Goal: Check status: Check status

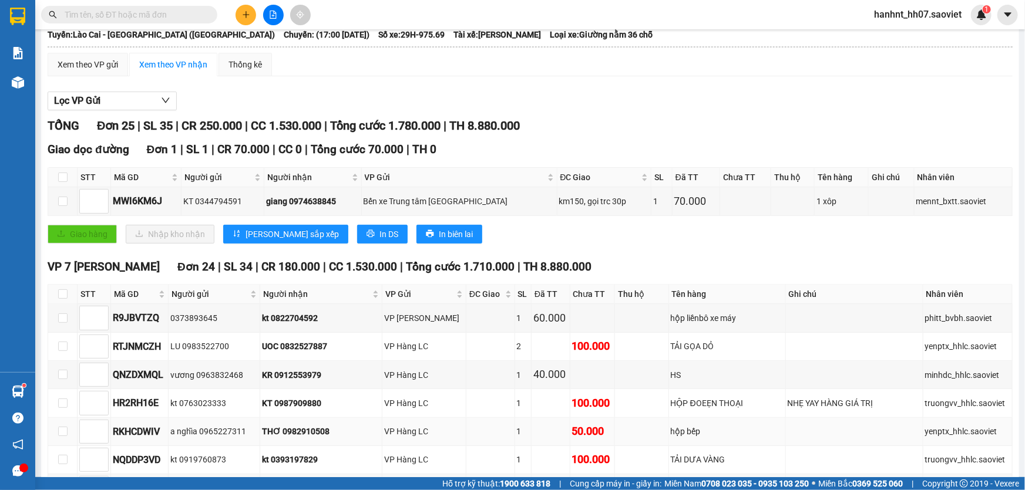
scroll to position [53, 0]
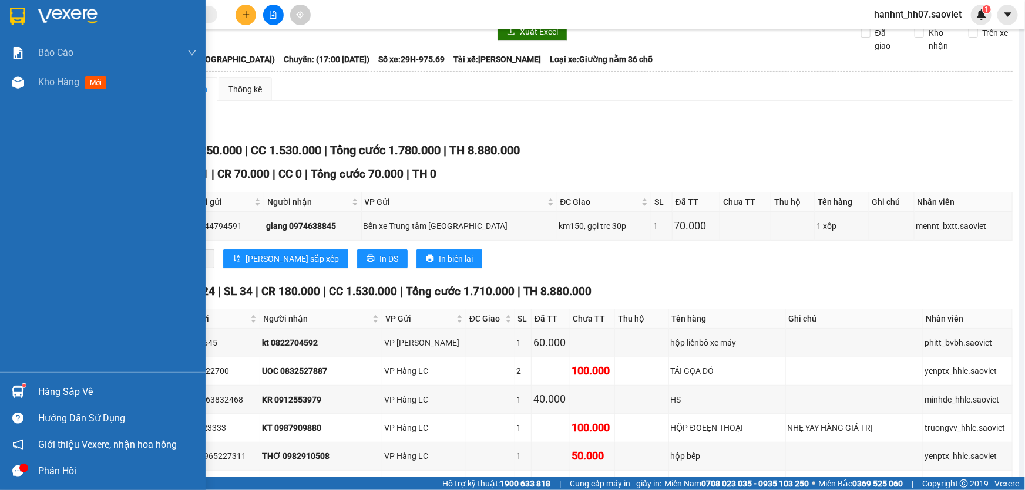
click at [46, 389] on div "Hàng sắp về" at bounding box center [117, 392] width 159 height 18
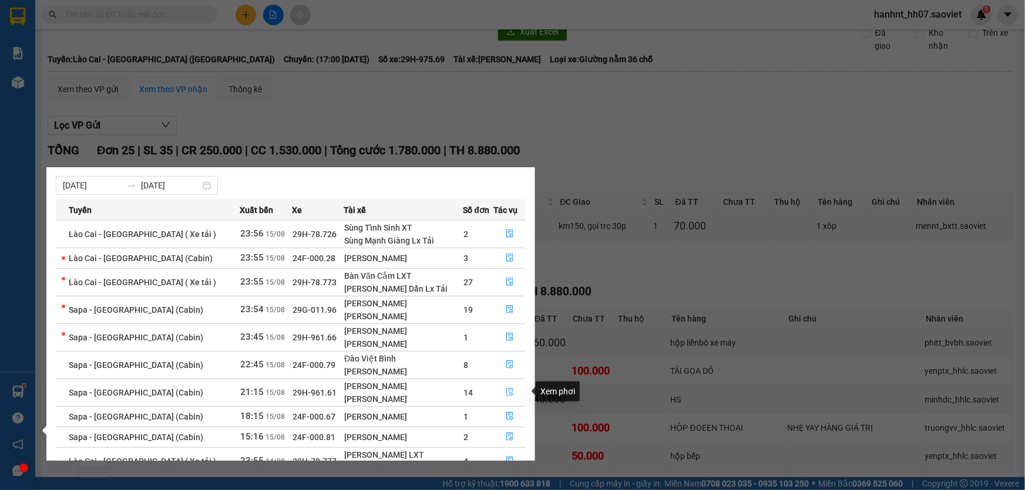
click at [506, 393] on icon "file-done" at bounding box center [510, 392] width 8 height 8
click at [533, 393] on div "40.000" at bounding box center [550, 399] width 35 height 16
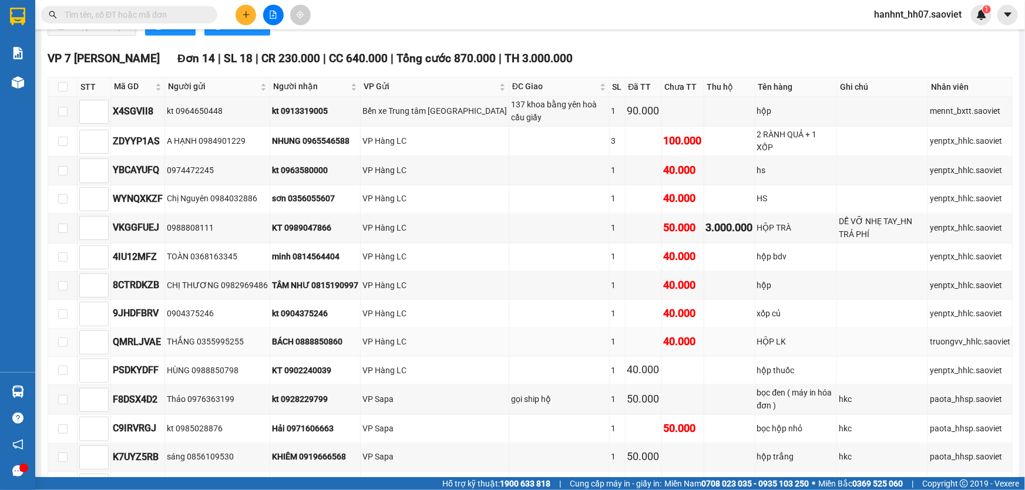
scroll to position [1122, 0]
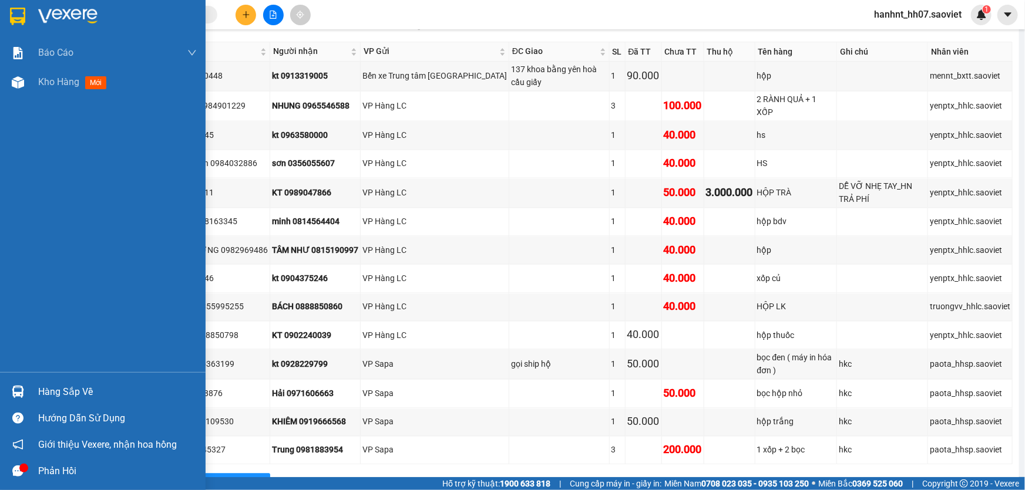
click at [38, 391] on div "Hàng sắp về" at bounding box center [117, 392] width 159 height 18
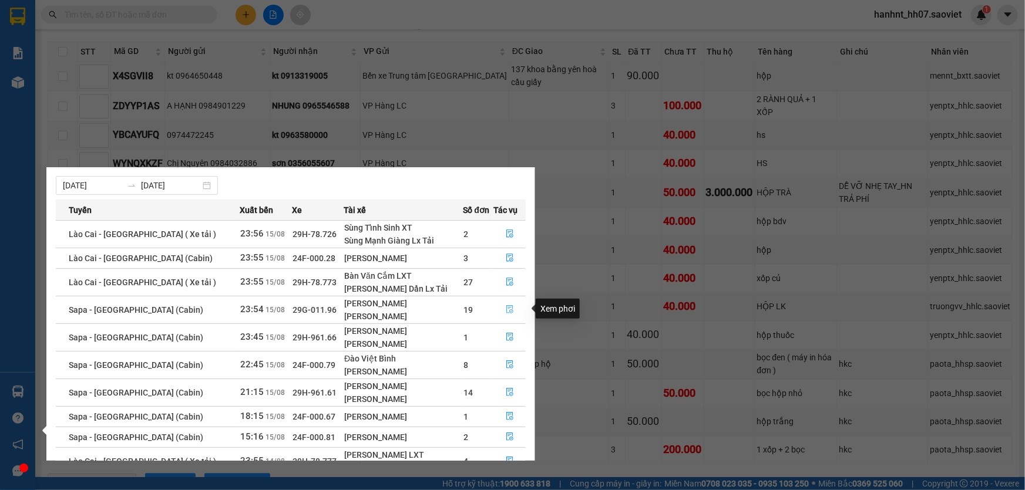
click at [499, 305] on button "button" at bounding box center [509, 310] width 31 height 19
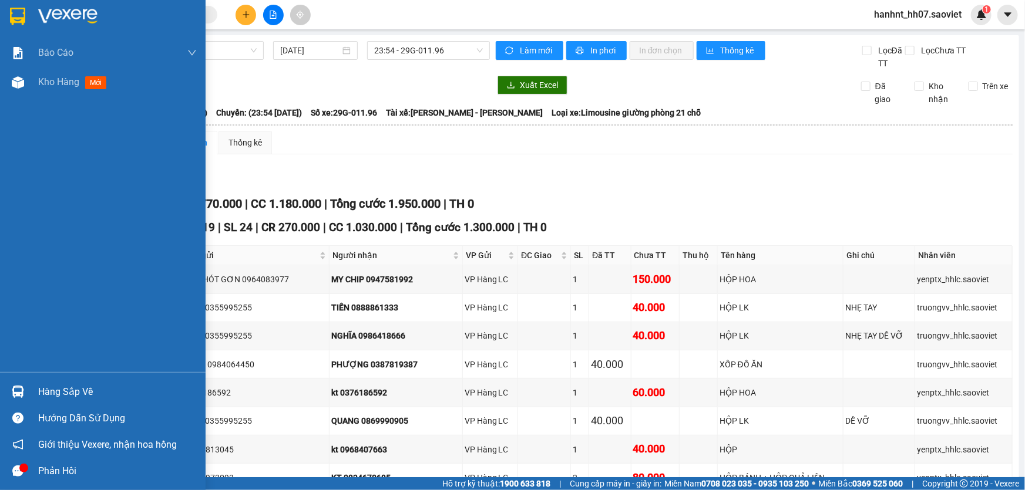
click at [71, 389] on div "Hàng sắp về" at bounding box center [117, 392] width 159 height 18
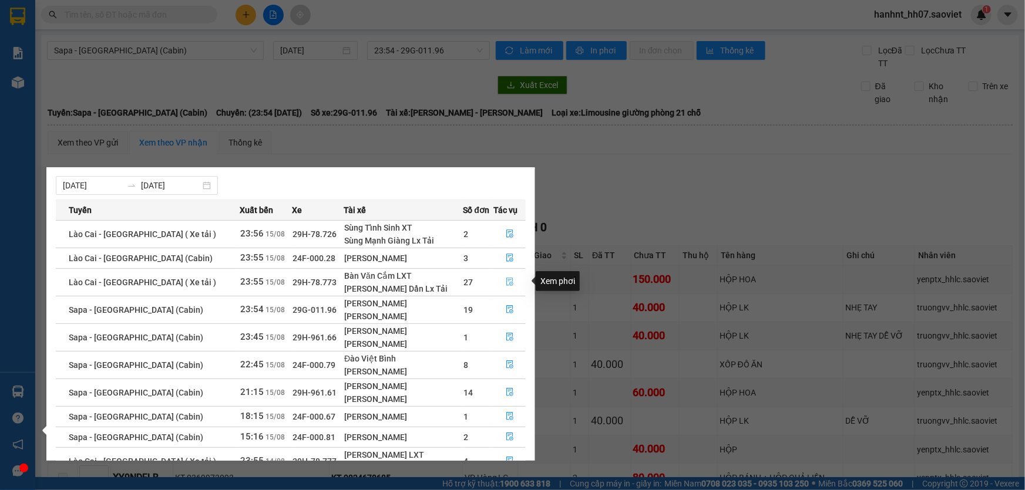
click at [506, 281] on icon "file-done" at bounding box center [510, 282] width 8 height 8
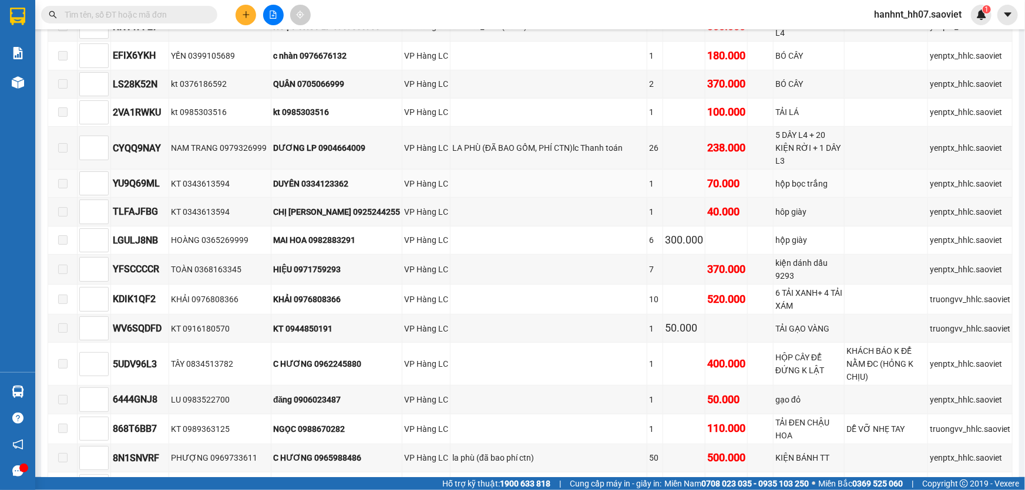
scroll to position [213, 0]
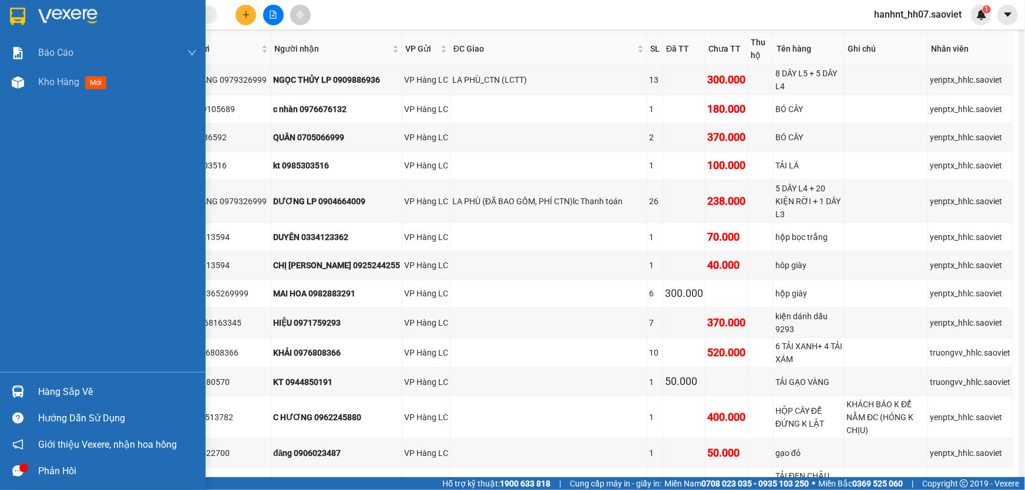
click at [67, 392] on div "Hàng sắp về" at bounding box center [117, 392] width 159 height 18
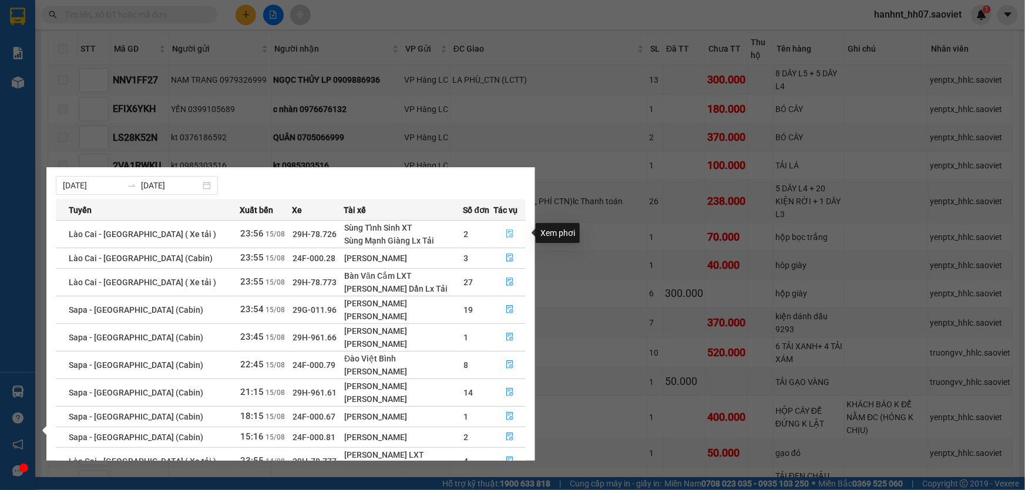
click at [508, 230] on icon "file-done" at bounding box center [510, 234] width 8 height 8
